Goal: Navigation & Orientation: Find specific page/section

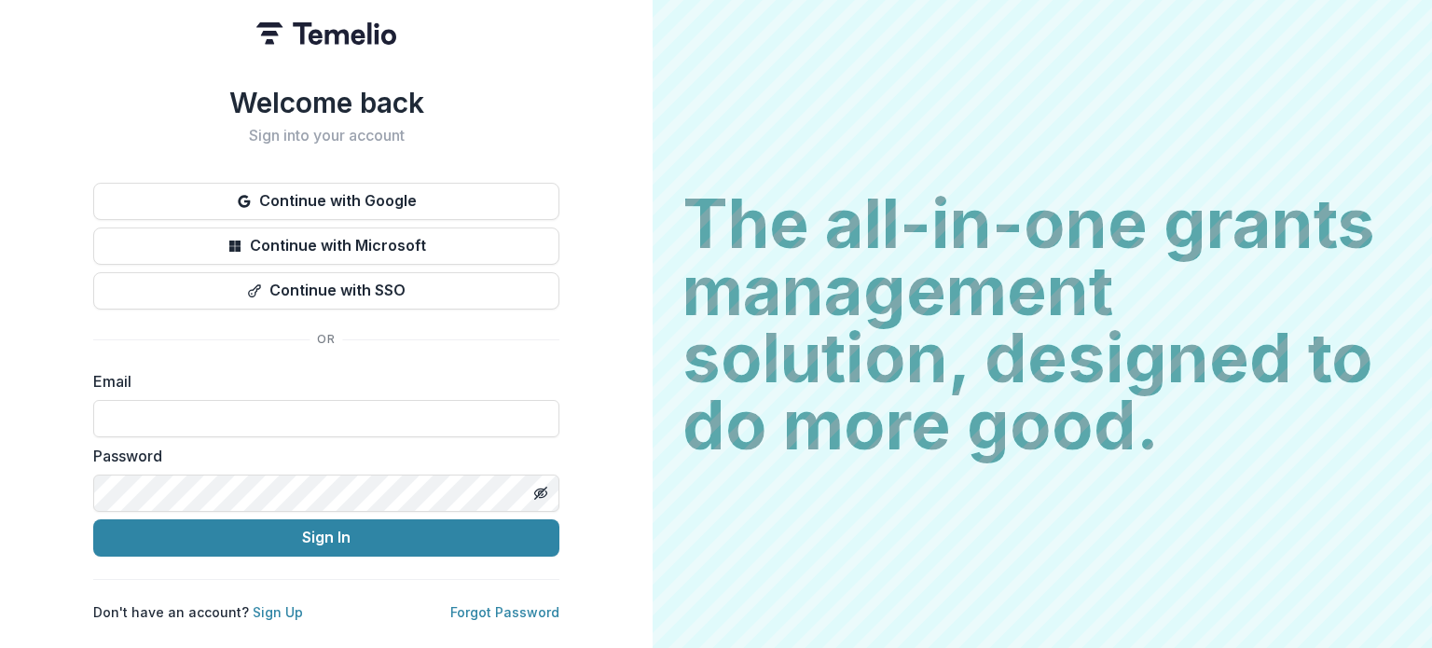
click at [372, 409] on input at bounding box center [326, 418] width 466 height 37
click at [270, 407] on input at bounding box center [326, 418] width 466 height 37
type input "**********"
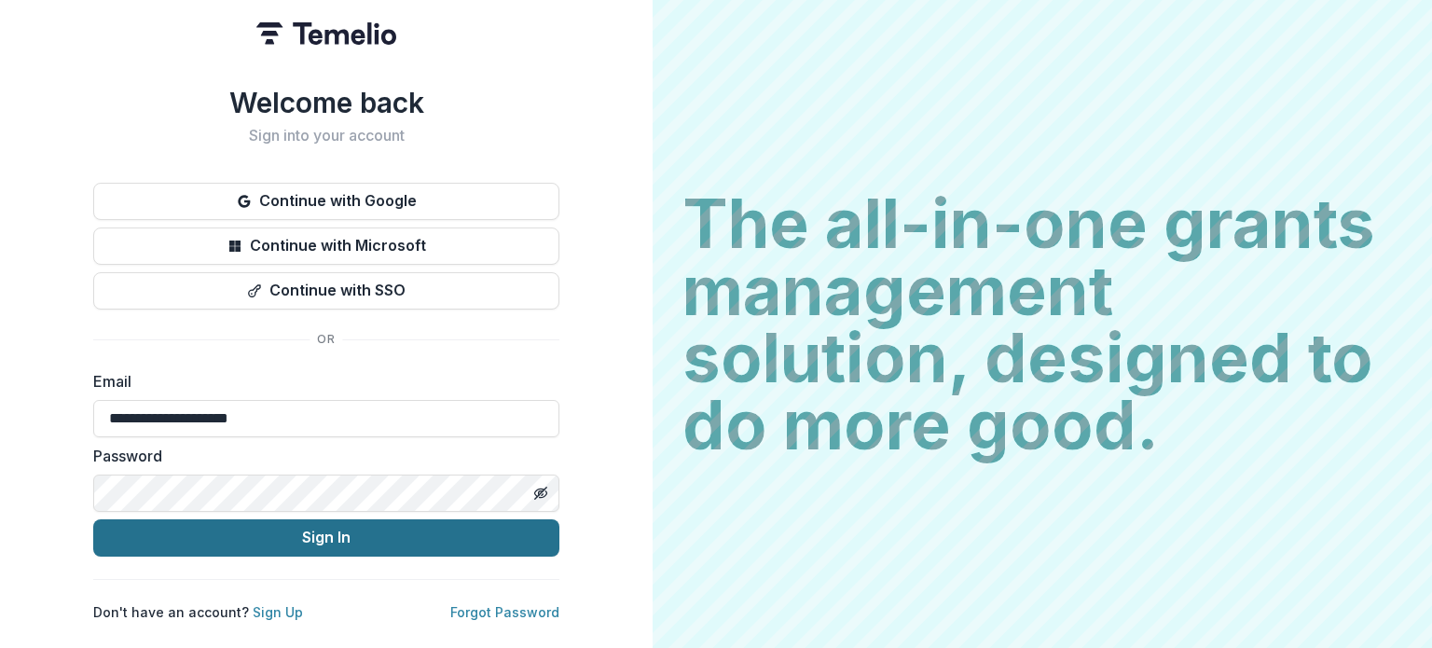
click at [284, 532] on button "Sign In" at bounding box center [326, 537] width 466 height 37
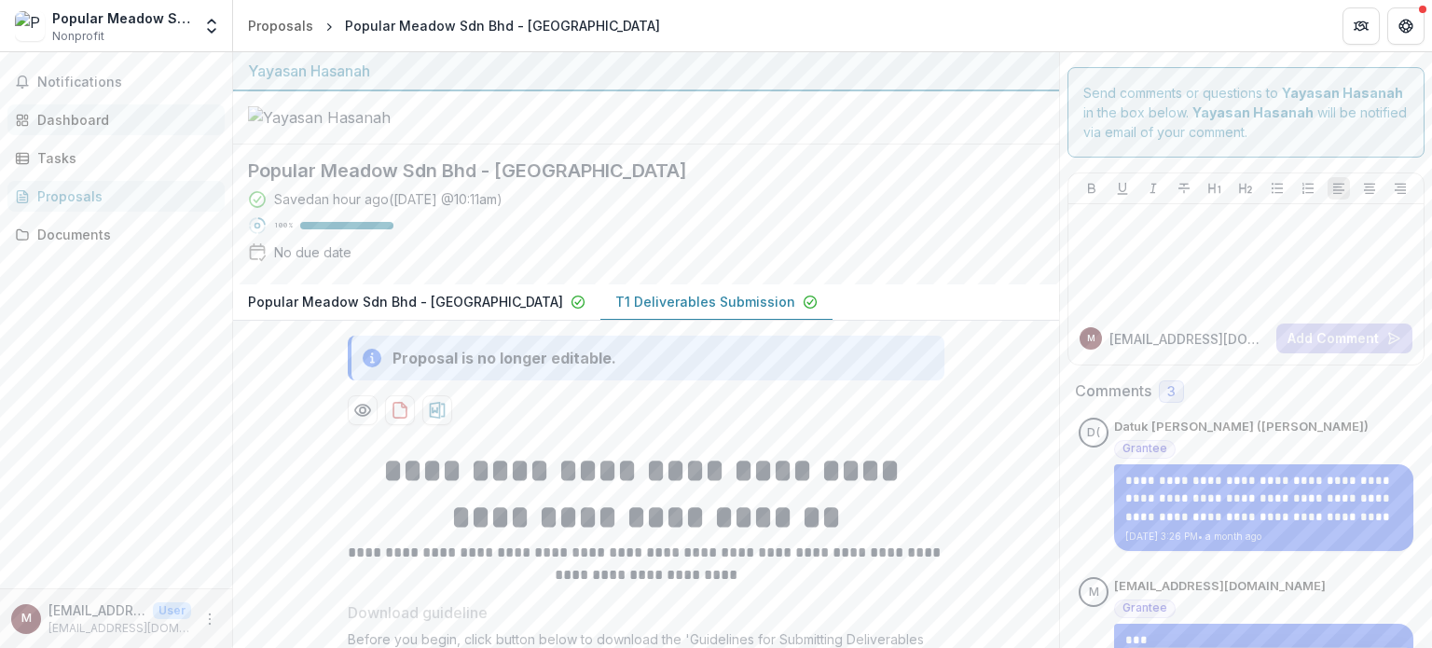
click at [72, 112] on div "Dashboard" at bounding box center [123, 120] width 172 height 20
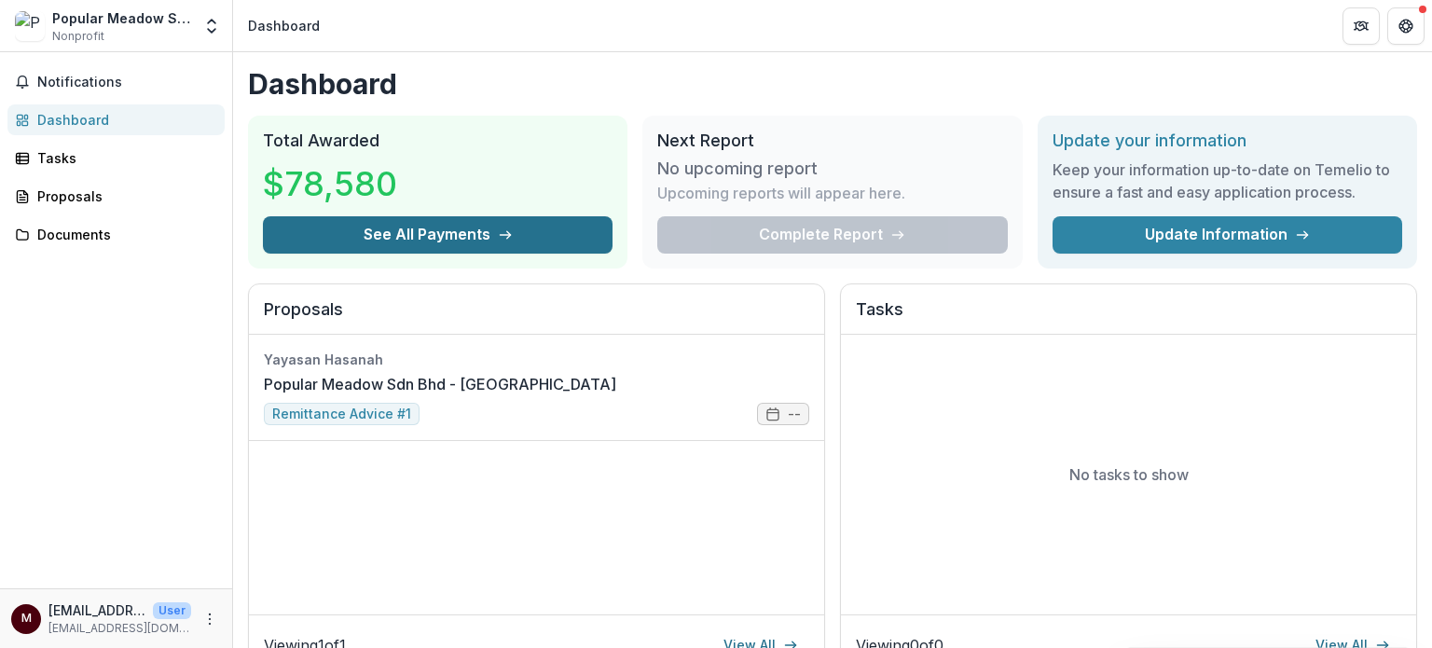
click at [375, 234] on button "See All Payments" at bounding box center [438, 234] width 350 height 37
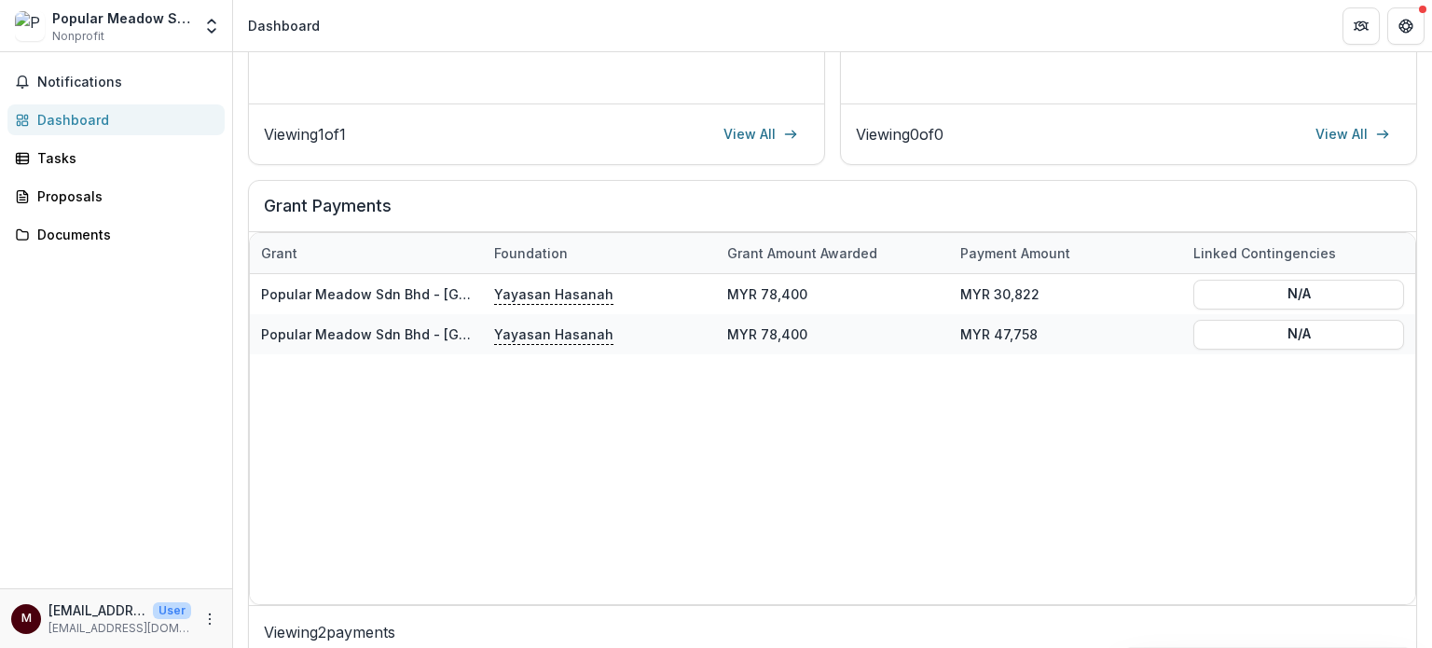
scroll to position [519, 0]
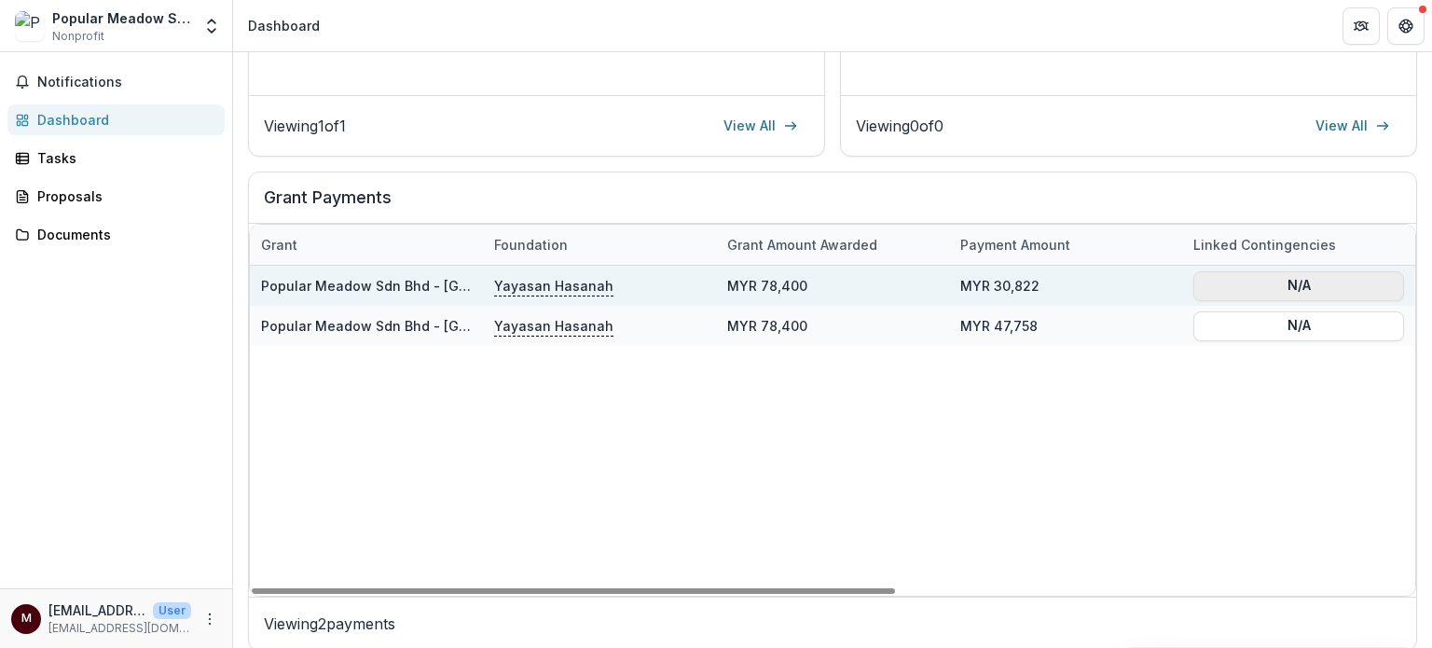
click at [1344, 281] on button "N/A" at bounding box center [1298, 285] width 211 height 30
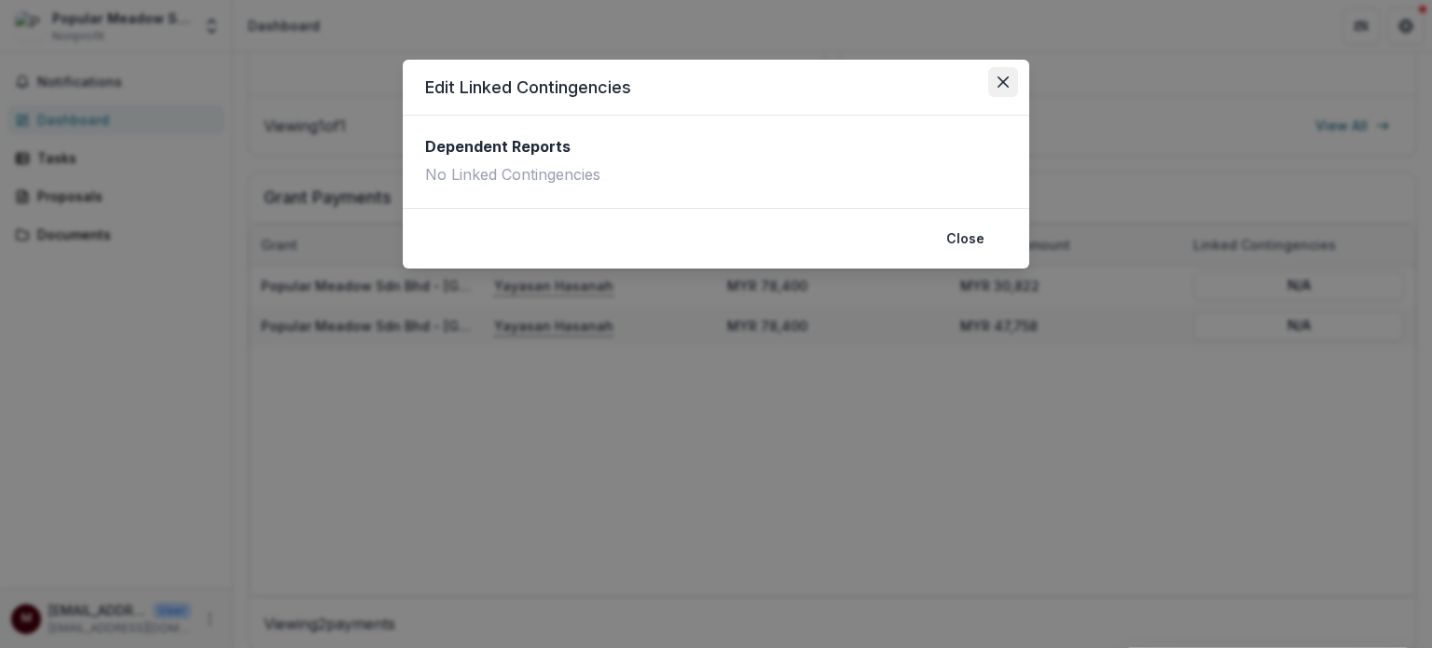
click at [1007, 70] on button "Close" at bounding box center [1003, 82] width 30 height 30
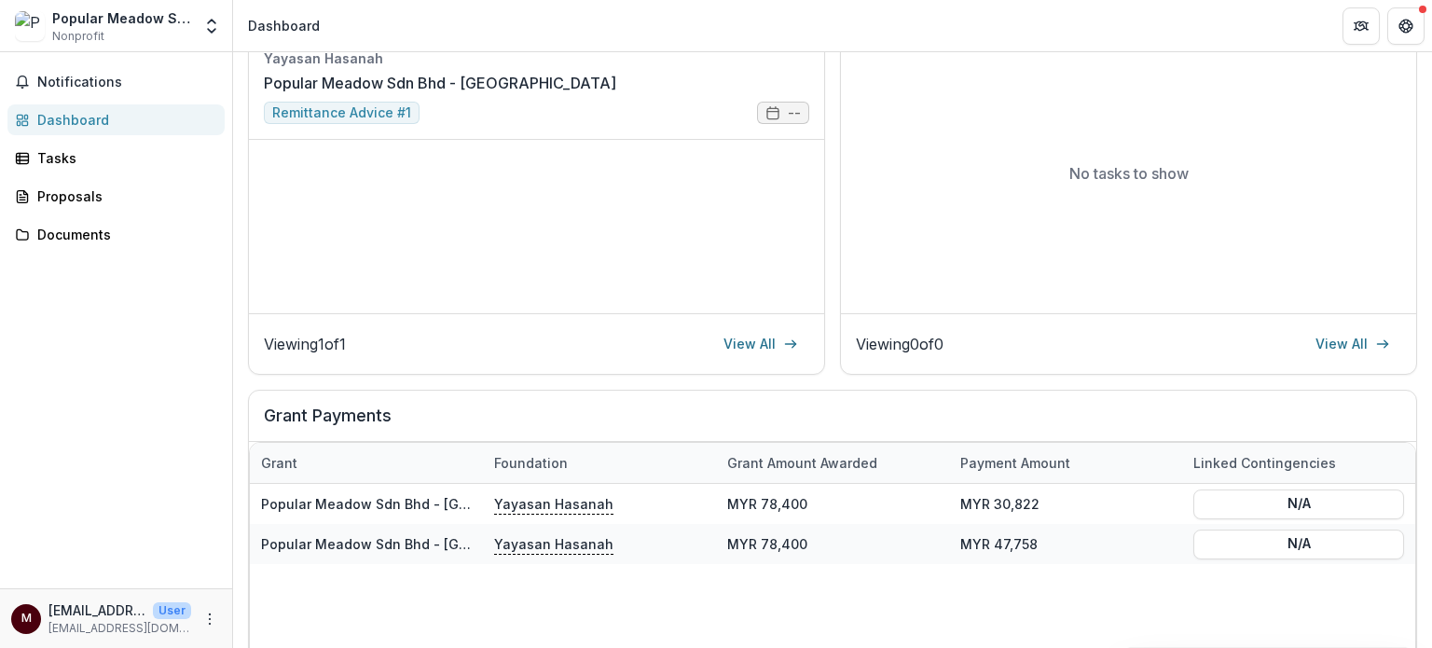
scroll to position [333, 0]
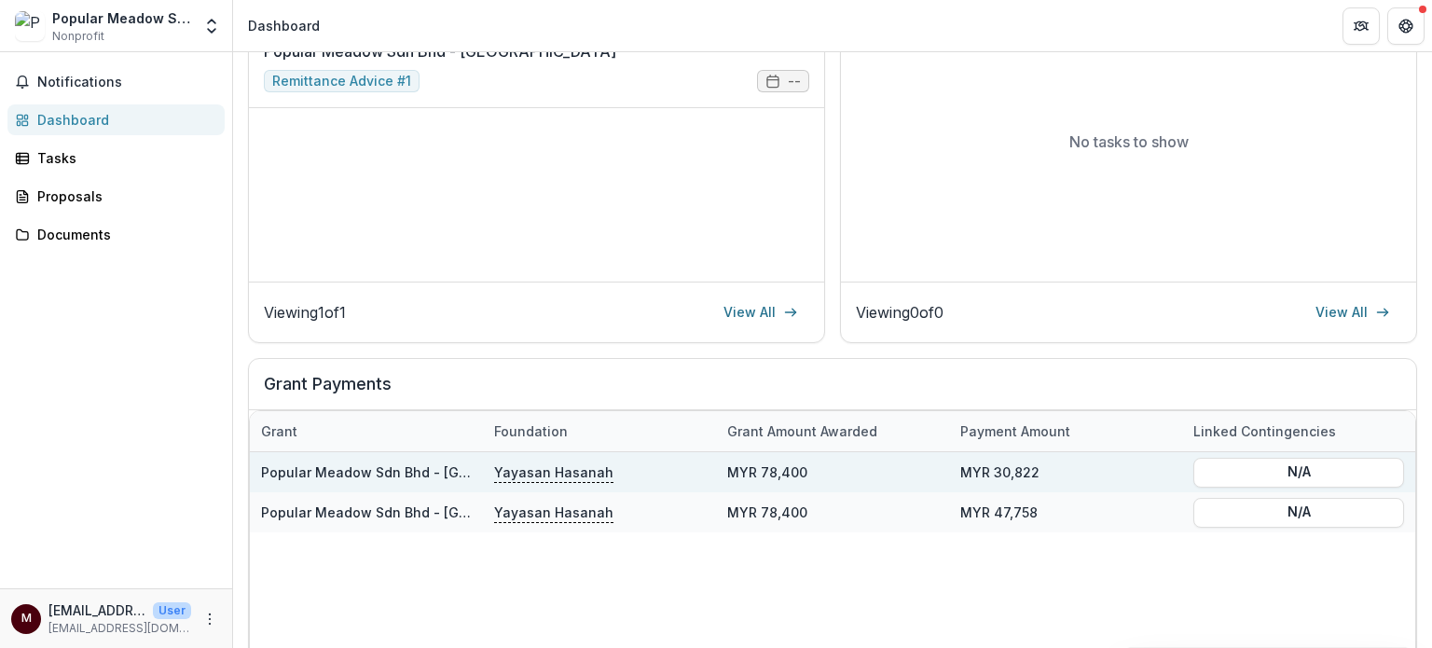
click at [1025, 465] on div "MYR 30,822" at bounding box center [1065, 472] width 233 height 40
click at [317, 469] on link "Popular Meadow Sdn Bhd - [GEOGRAPHIC_DATA]" at bounding box center [418, 472] width 315 height 16
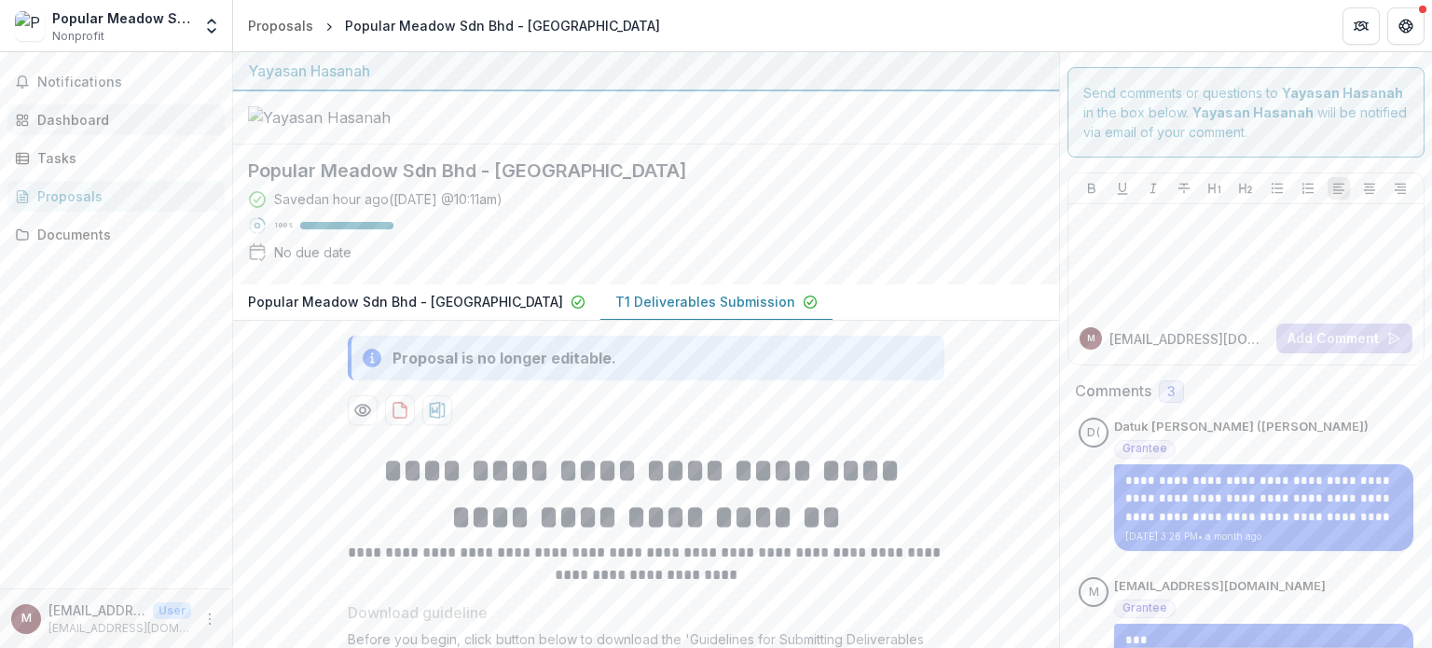
click at [86, 107] on link "Dashboard" at bounding box center [115, 119] width 217 height 31
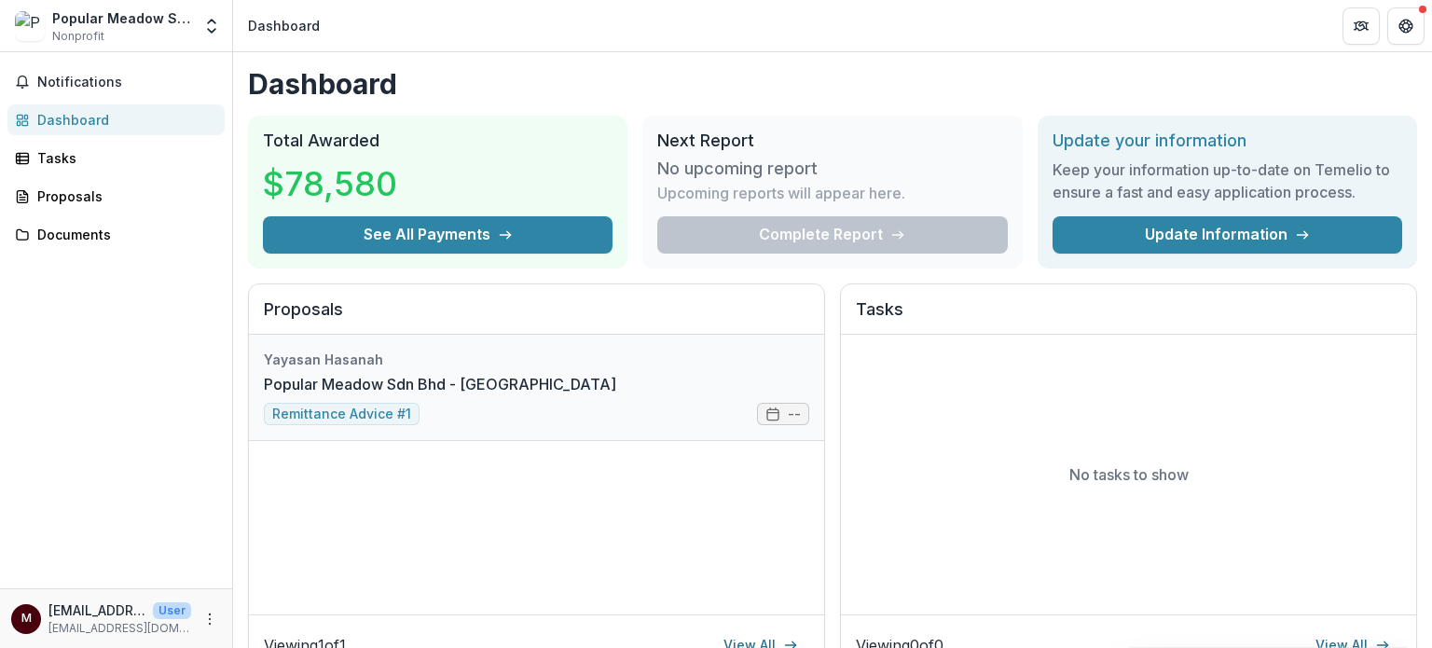
click at [343, 395] on link "Popular Meadow Sdn Bhd - [GEOGRAPHIC_DATA]" at bounding box center [440, 384] width 352 height 22
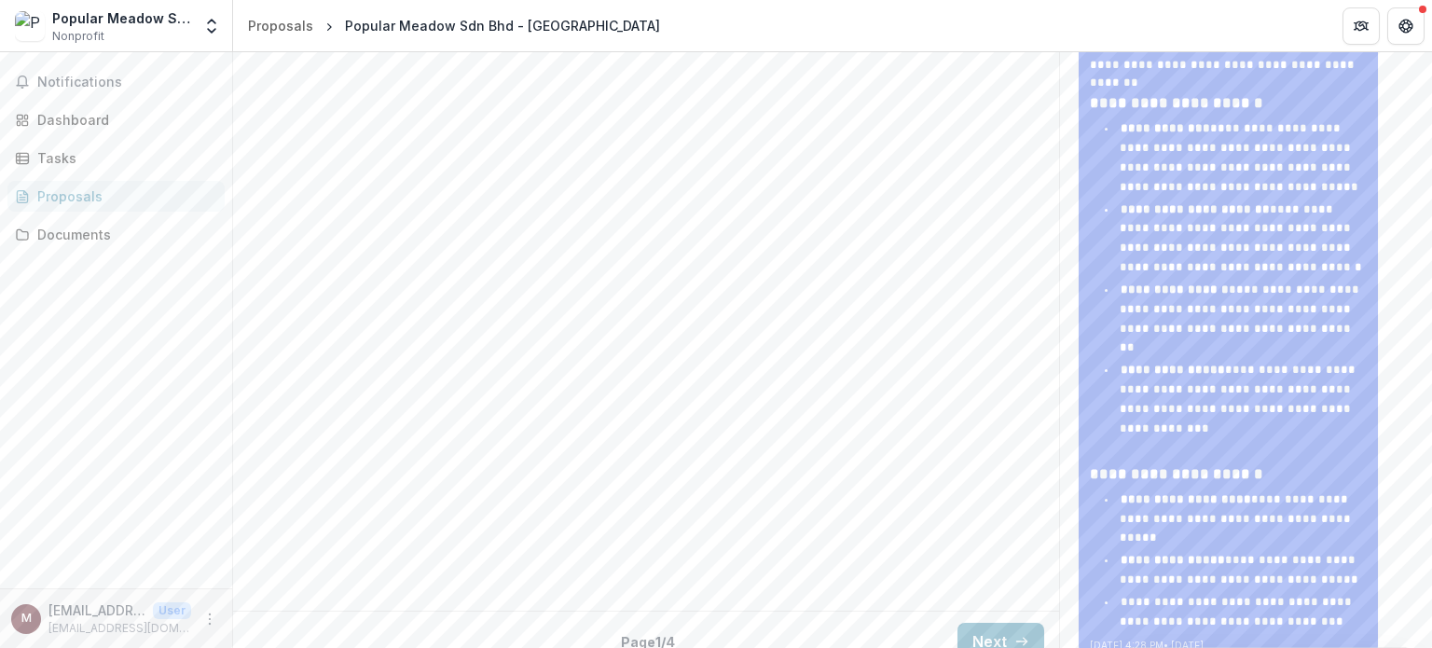
scroll to position [1131, 0]
click at [96, 181] on link "Proposals" at bounding box center [115, 196] width 217 height 31
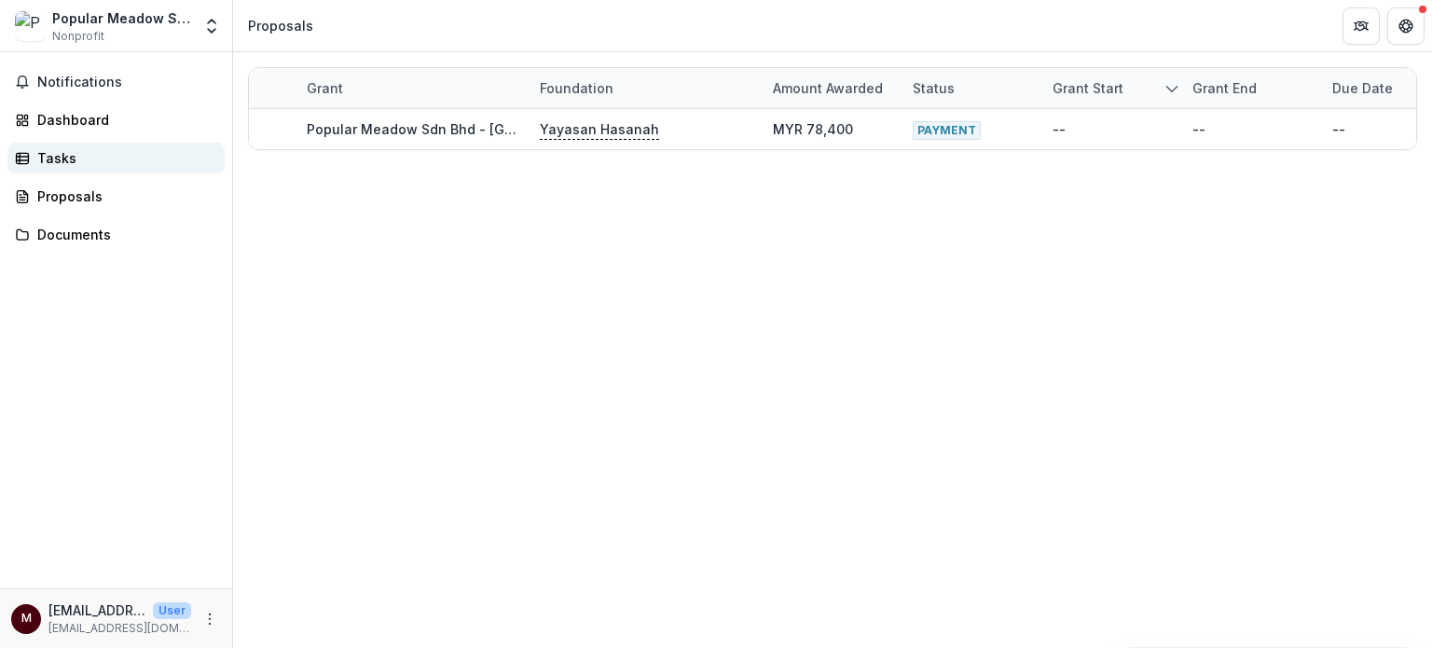
click at [80, 148] on div "Tasks" at bounding box center [123, 158] width 172 height 20
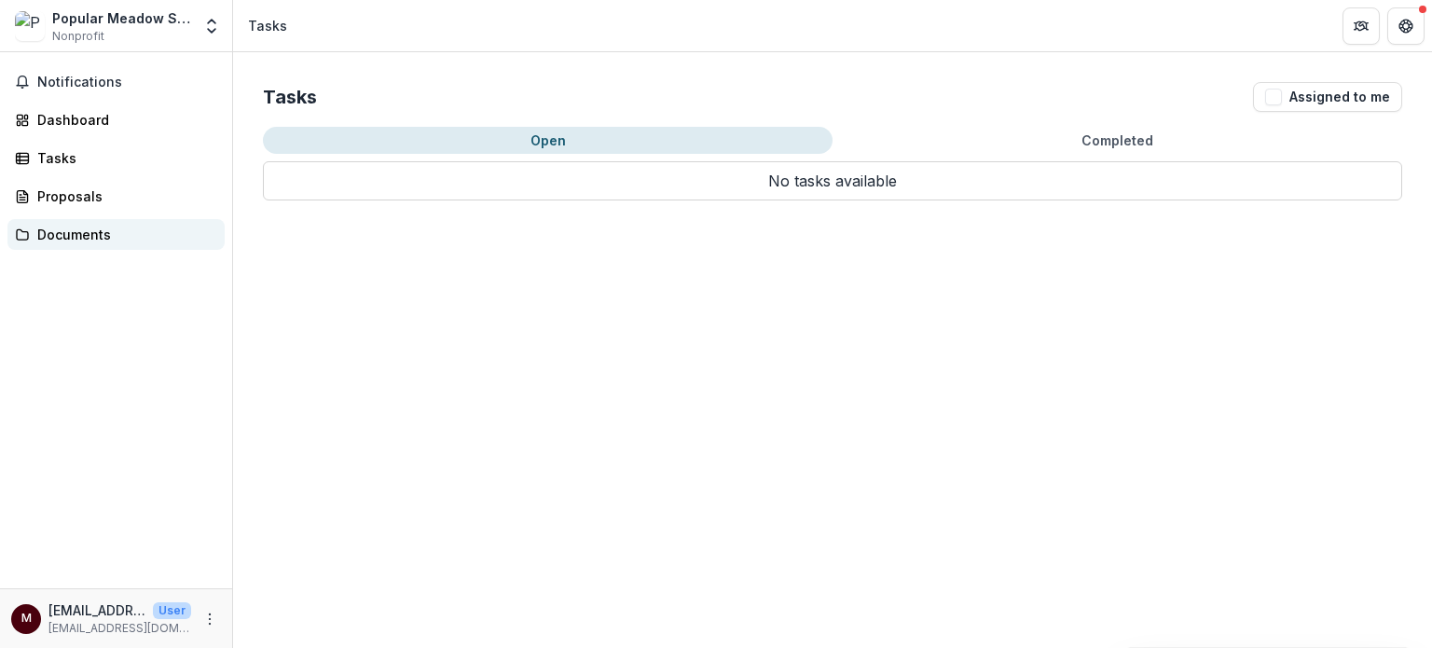
click at [64, 240] on div "Documents" at bounding box center [123, 235] width 172 height 20
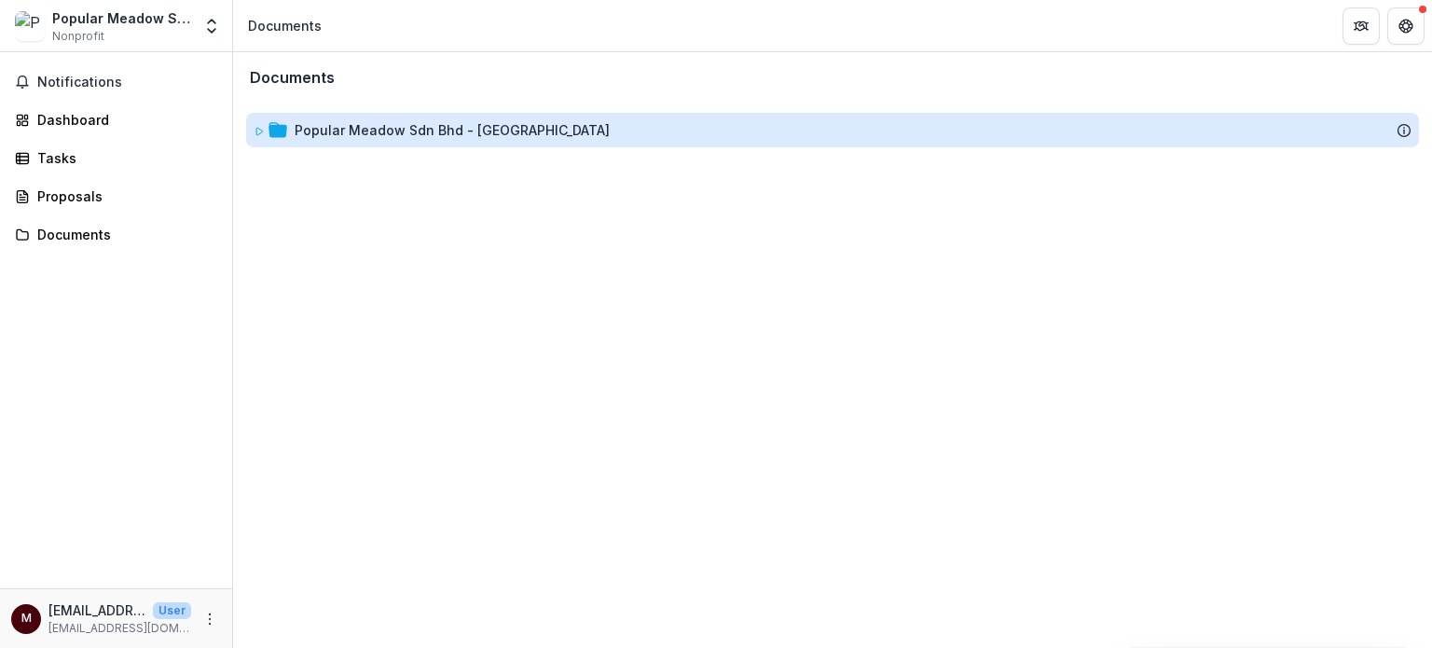
click at [309, 136] on div "Popular Meadow Sdn Bhd - [GEOGRAPHIC_DATA]" at bounding box center [452, 130] width 315 height 20
click at [310, 136] on div "Popular Meadow Sdn Bhd - [GEOGRAPHIC_DATA]" at bounding box center [452, 130] width 315 height 20
click at [524, 133] on div "Popular Meadow Sdn Bhd - [GEOGRAPHIC_DATA]" at bounding box center [452, 130] width 315 height 20
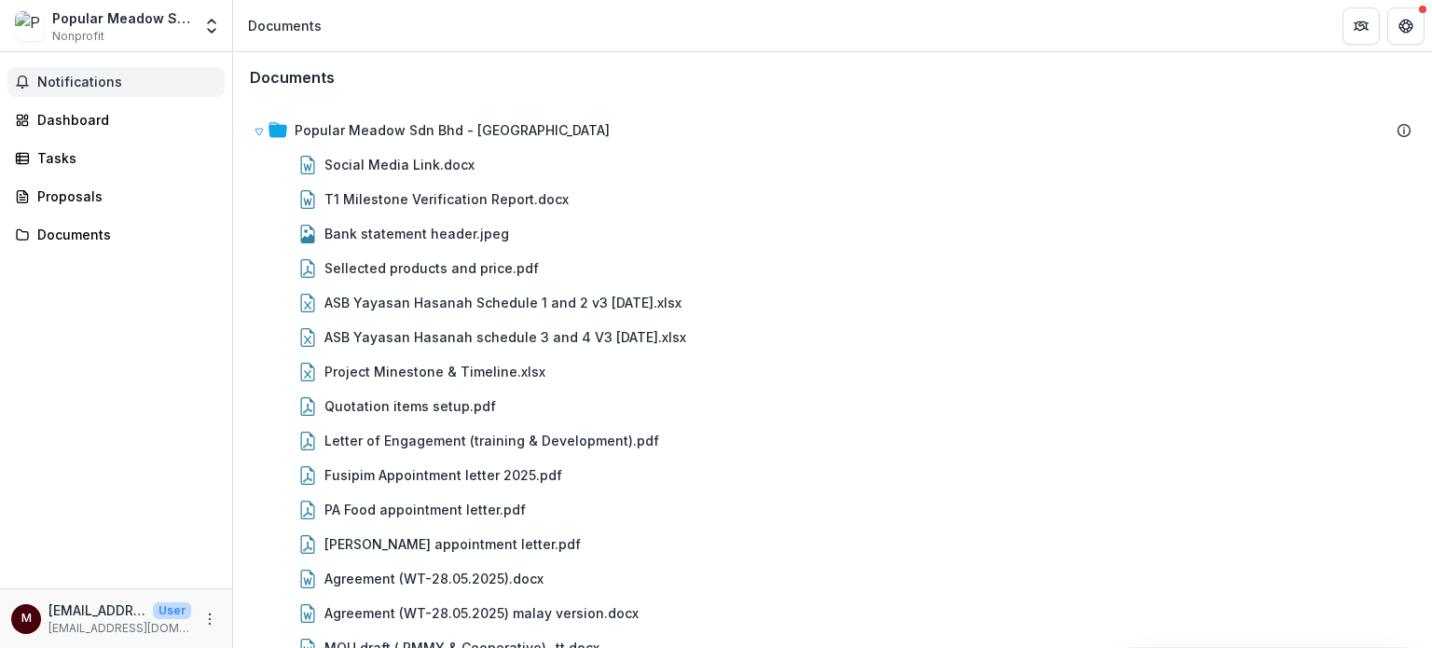
click at [93, 71] on button "Notifications" at bounding box center [115, 82] width 217 height 30
